Goal: Transaction & Acquisition: Purchase product/service

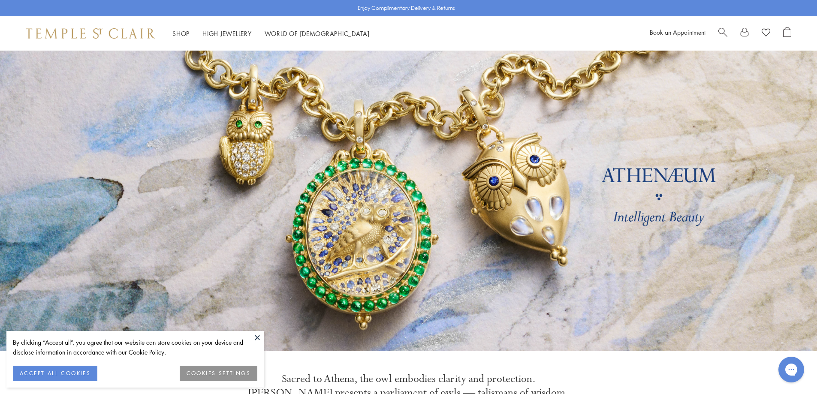
click at [257, 337] on button at bounding box center [257, 337] width 13 height 13
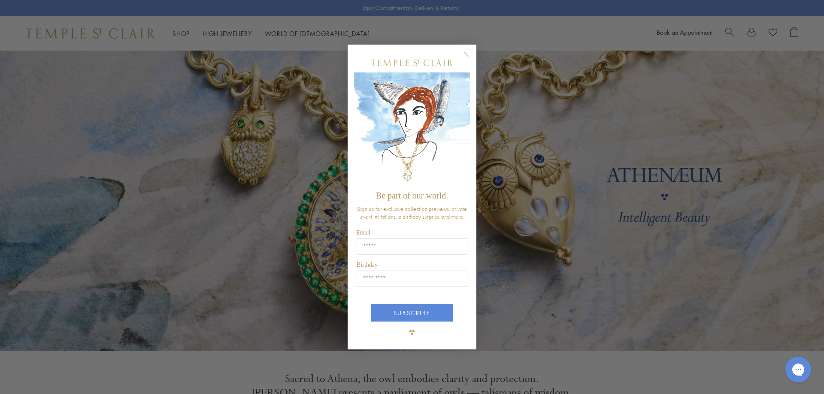
click at [467, 51] on circle "Close dialog" at bounding box center [466, 54] width 10 height 10
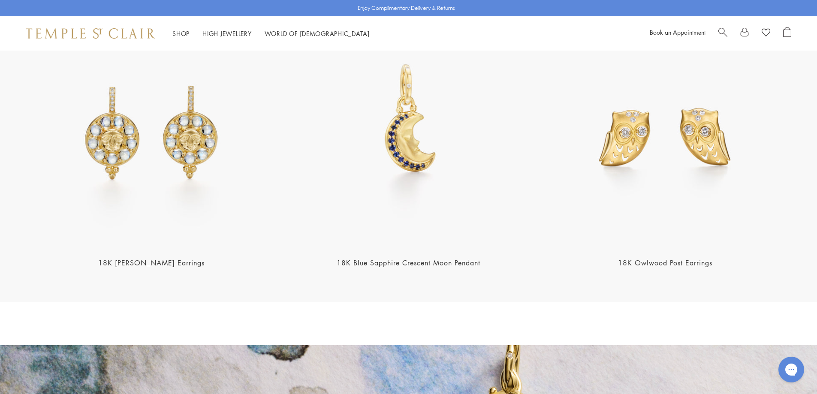
scroll to position [1356, 0]
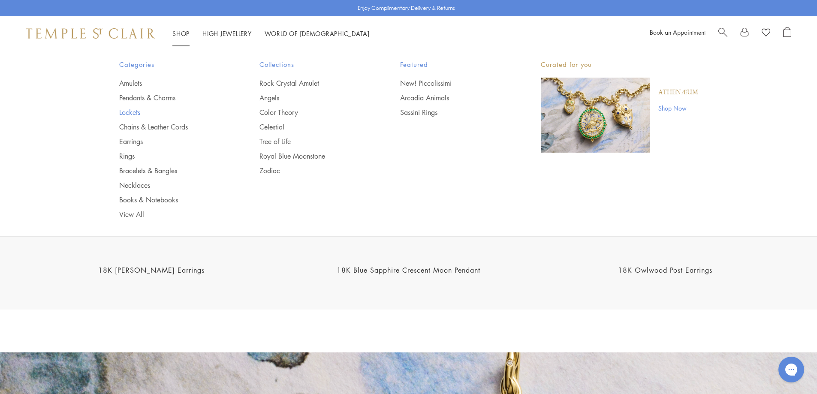
click at [133, 111] on link "Lockets" at bounding box center [172, 112] width 106 height 9
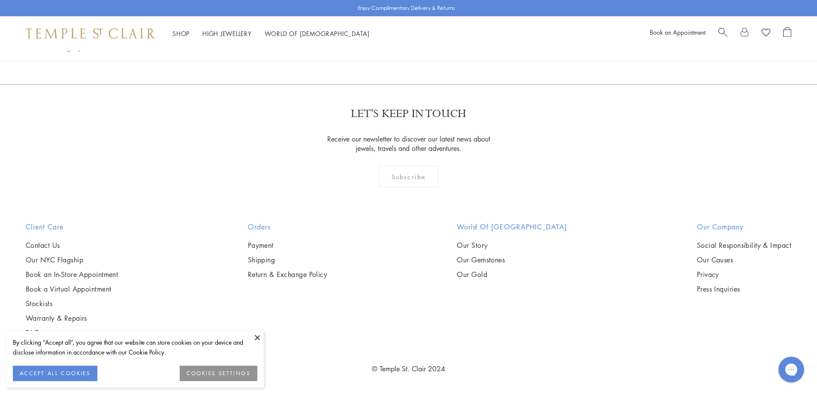
scroll to position [1082, 0]
click at [258, 333] on button at bounding box center [257, 337] width 13 height 13
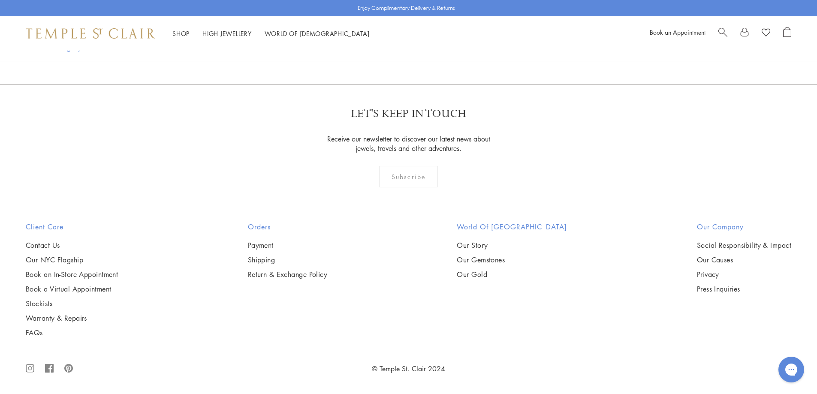
scroll to position [1366, 0]
click at [0, 0] on img at bounding box center [0, 0] width 0 height 0
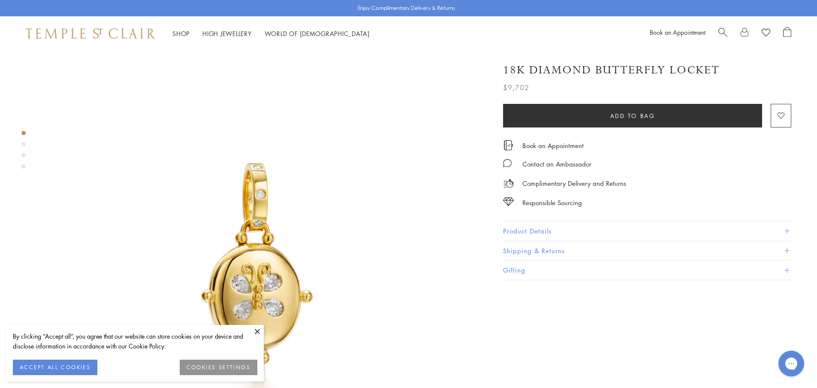
click at [257, 330] on button at bounding box center [257, 331] width 13 height 13
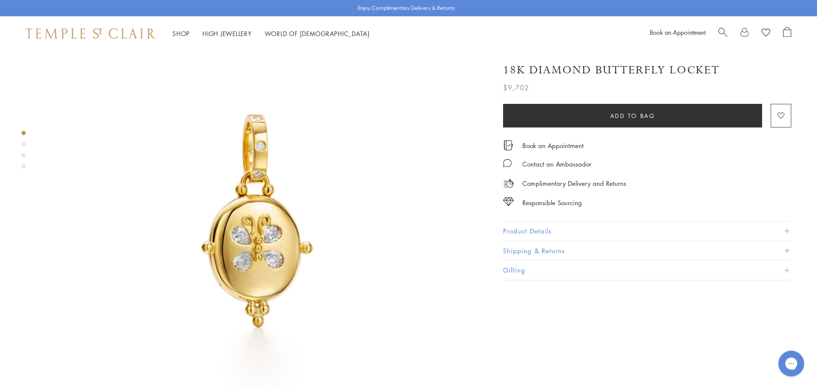
scroll to position [48, 0]
